Goal: Check status: Check status

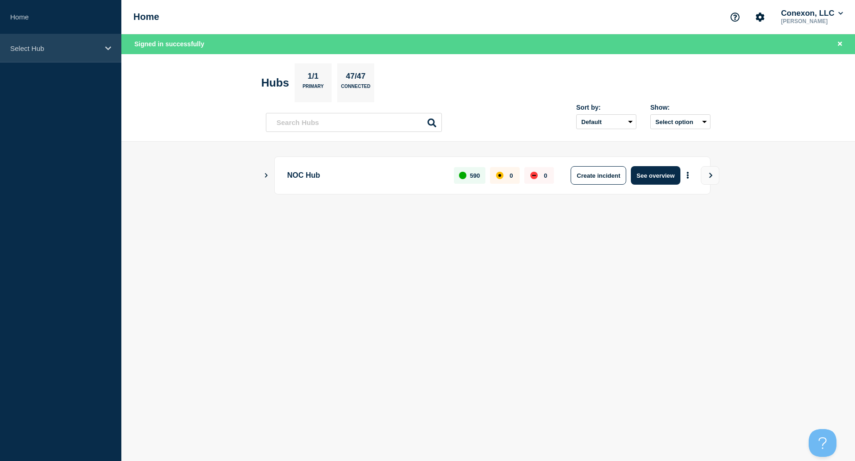
click at [83, 50] on p "Select Hub" at bounding box center [54, 48] width 89 height 8
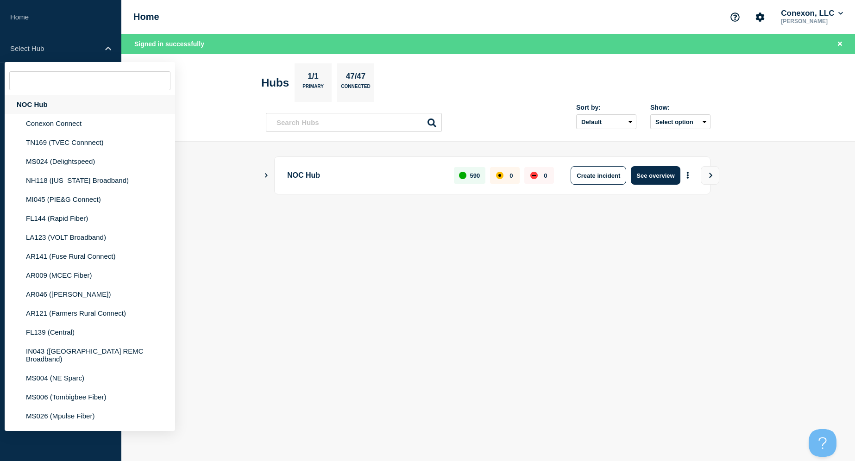
click at [39, 106] on div "NOC Hub" at bounding box center [90, 104] width 170 height 19
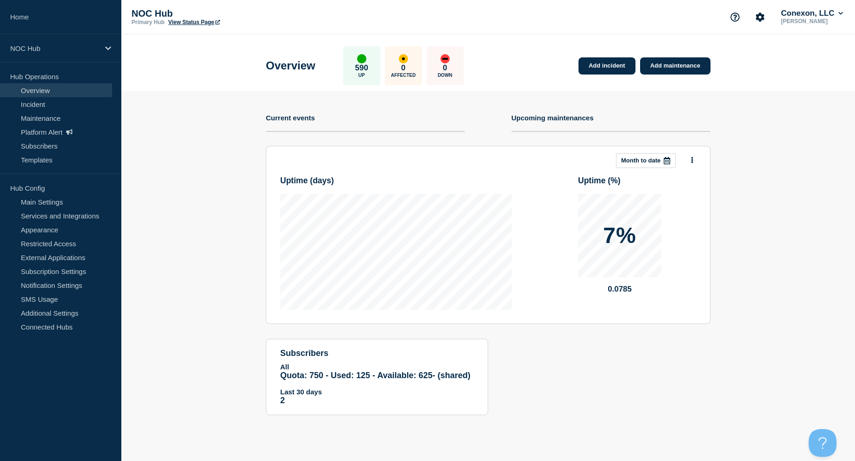
scroll to position [5, 0]
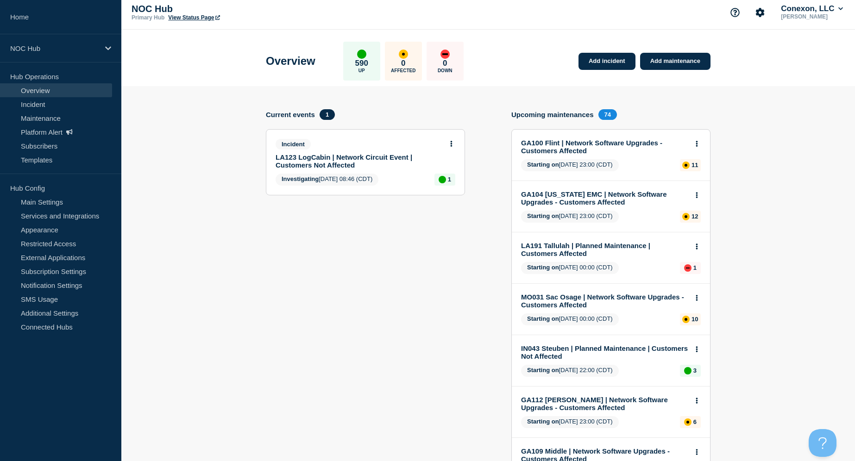
click at [351, 163] on link "LA123 LogCabin | Network Circuit Event | Customers Not Affected" at bounding box center [359, 161] width 167 height 16
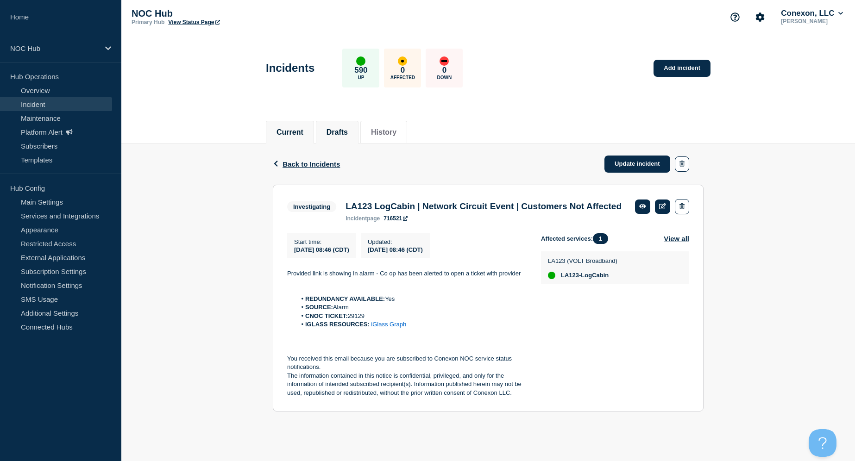
click at [336, 126] on li "Drafts" at bounding box center [337, 132] width 43 height 23
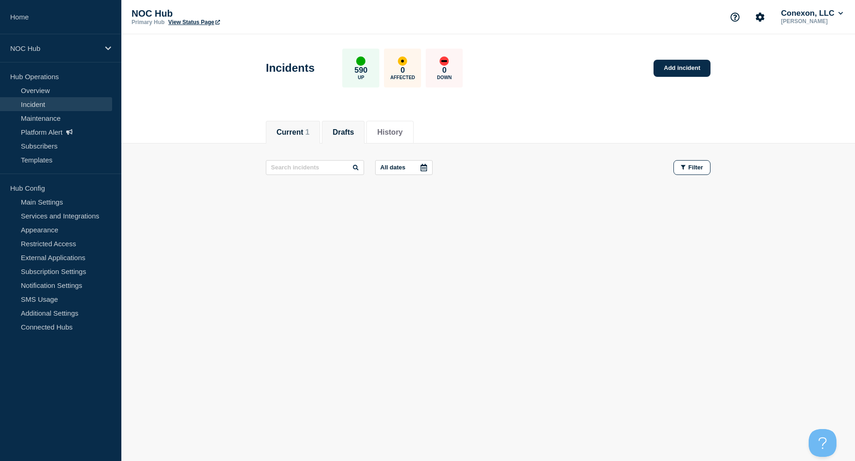
click at [293, 138] on li "Current 1" at bounding box center [293, 132] width 54 height 23
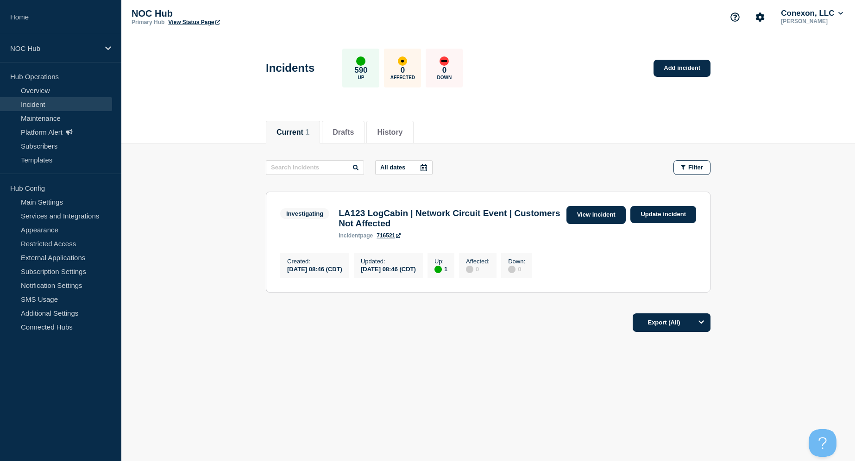
click at [587, 217] on link "View incident" at bounding box center [597, 215] width 60 height 18
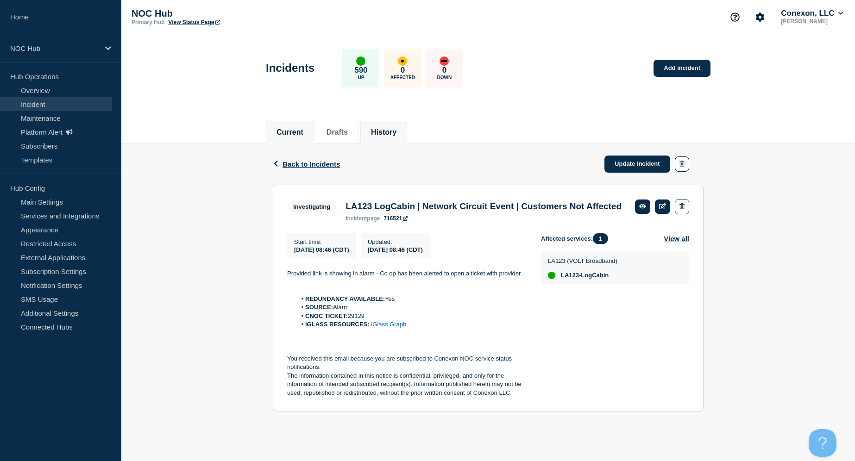
click at [386, 134] on button "History" at bounding box center [383, 132] width 25 height 8
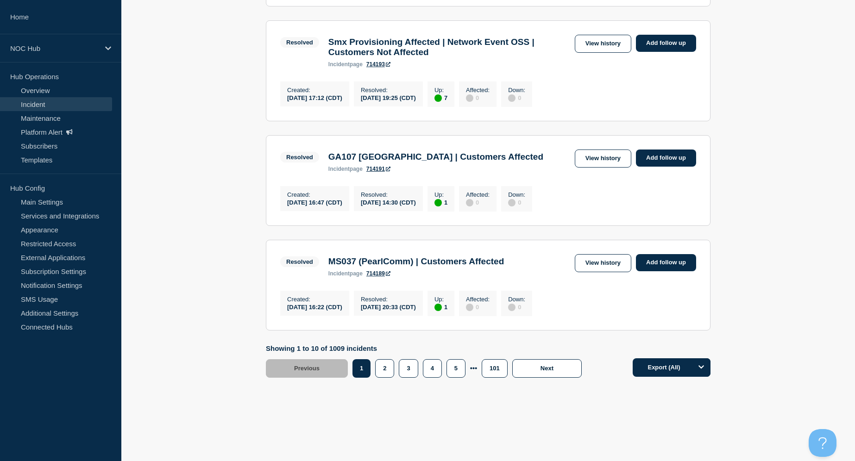
scroll to position [985, 0]
click at [602, 260] on link "View history" at bounding box center [603, 263] width 57 height 18
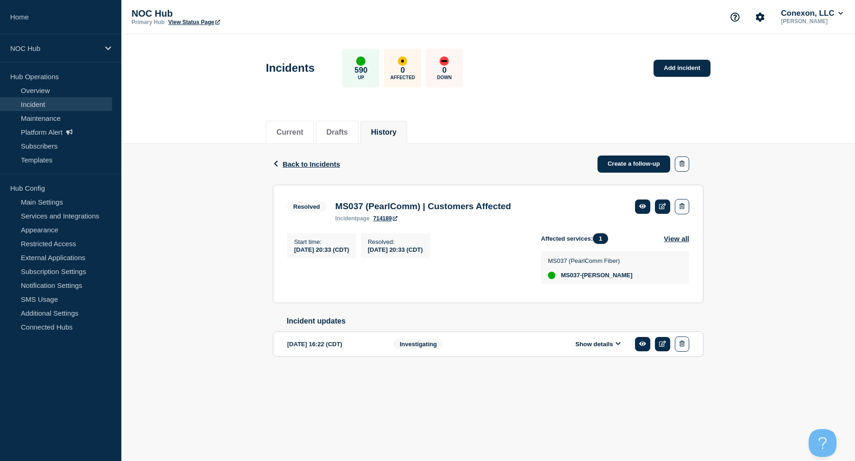
click at [353, 352] on div "[DATE] 16:22 (CDT)" at bounding box center [333, 344] width 93 height 15
click at [604, 348] on button "Show details" at bounding box center [598, 344] width 51 height 8
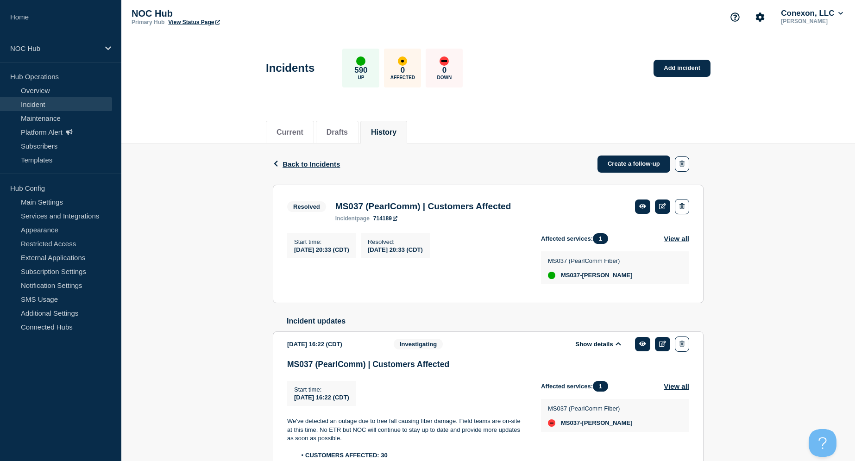
scroll to position [0, 0]
